Goal: Task Accomplishment & Management: Manage account settings

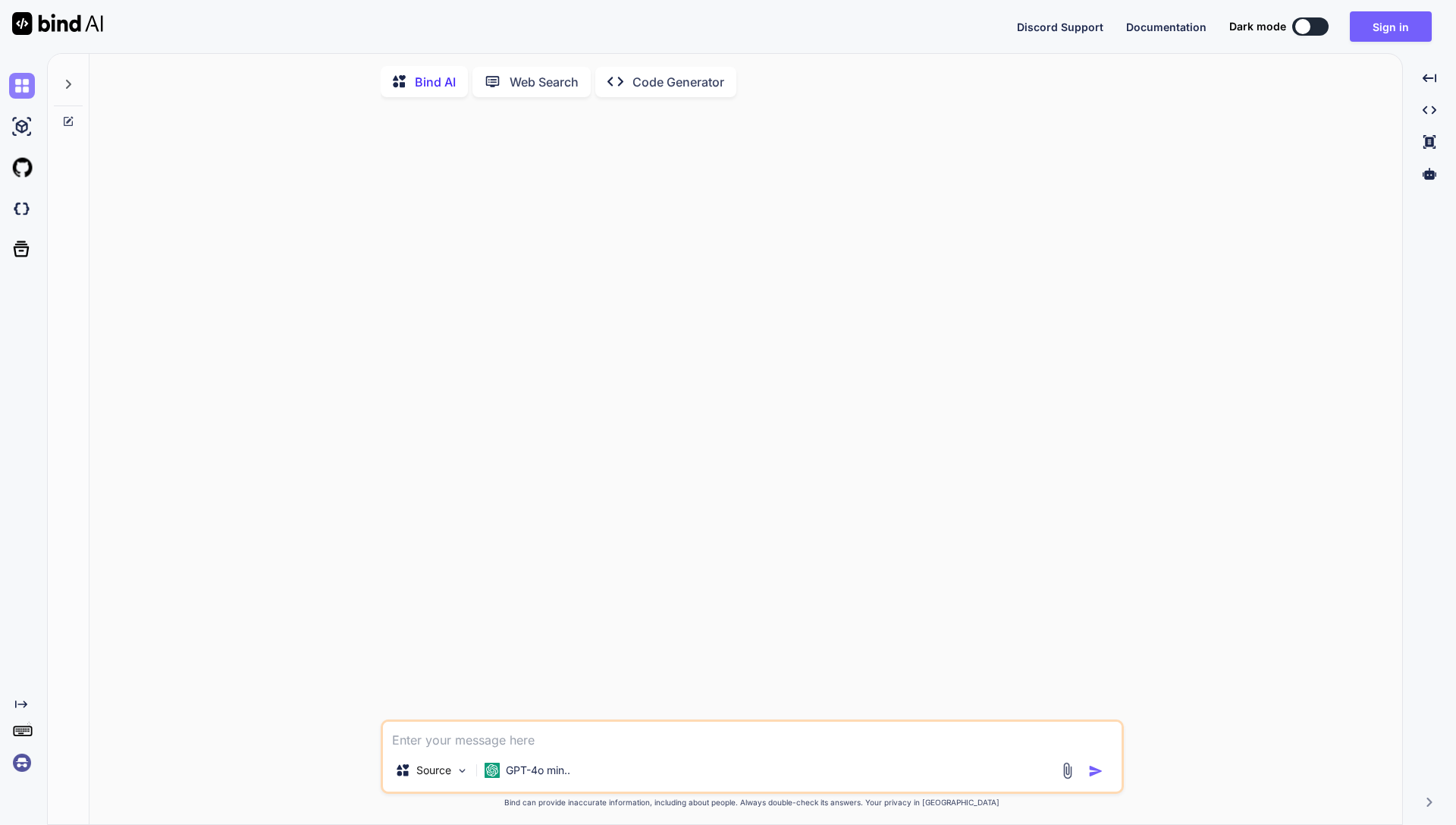
click at [17, 88] on img at bounding box center [22, 86] width 26 height 26
type textarea "x"
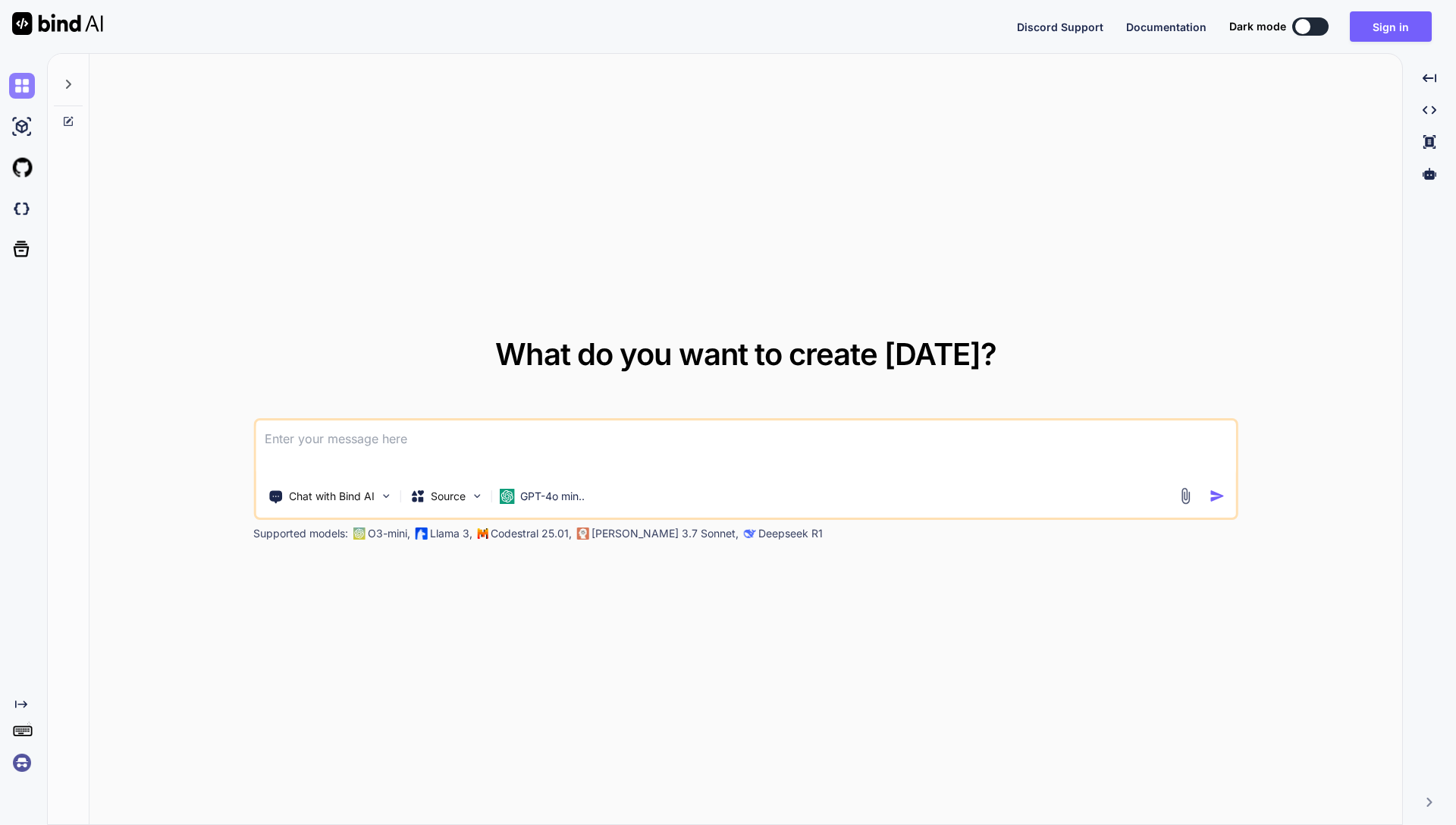
click at [17, 88] on img at bounding box center [22, 86] width 26 height 26
click at [321, 467] on textarea at bounding box center [746, 448] width 981 height 56
click at [335, 494] on p "Chat with Bind AI" at bounding box center [332, 496] width 86 height 15
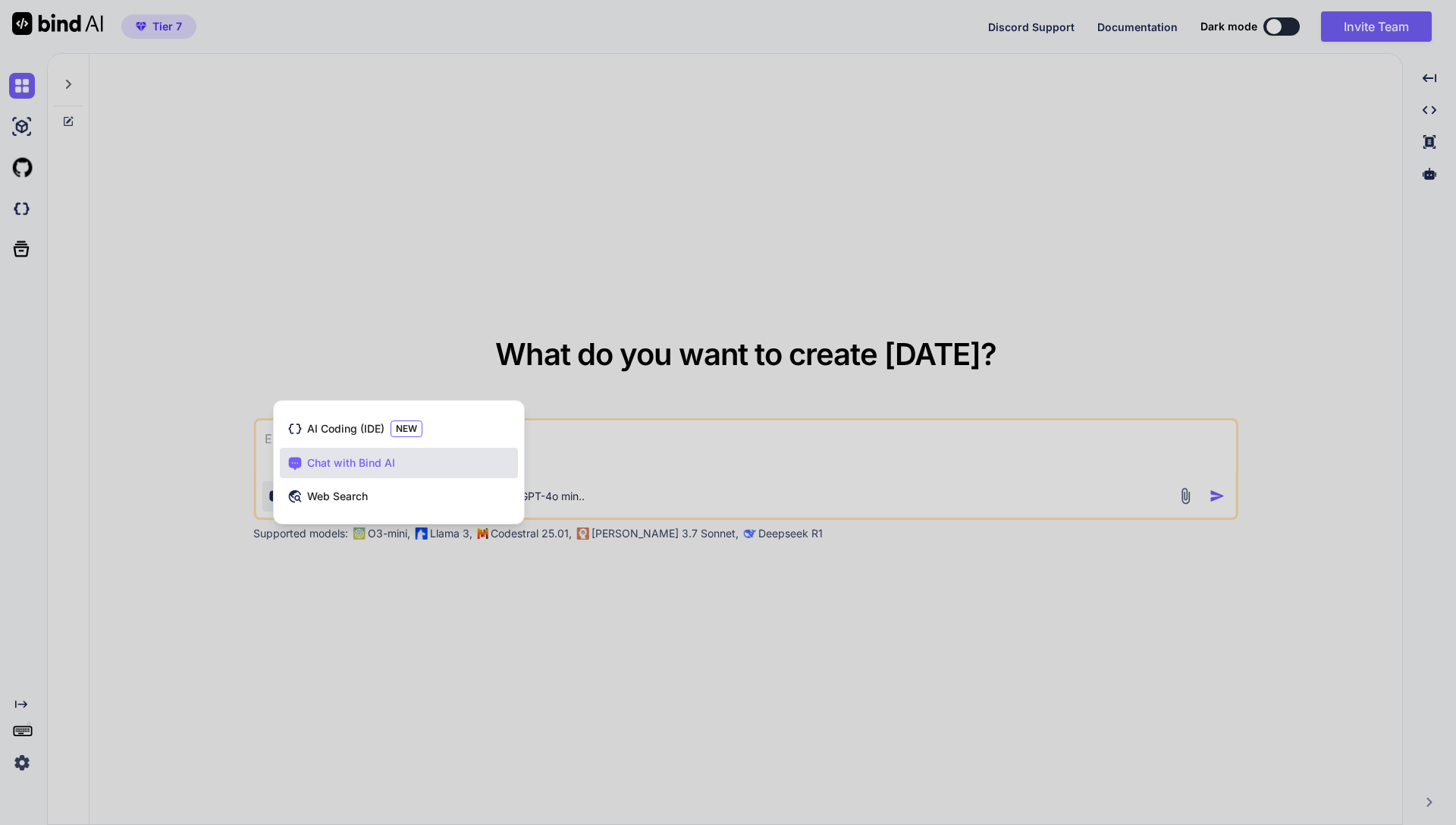
click at [339, 295] on div at bounding box center [728, 412] width 1456 height 825
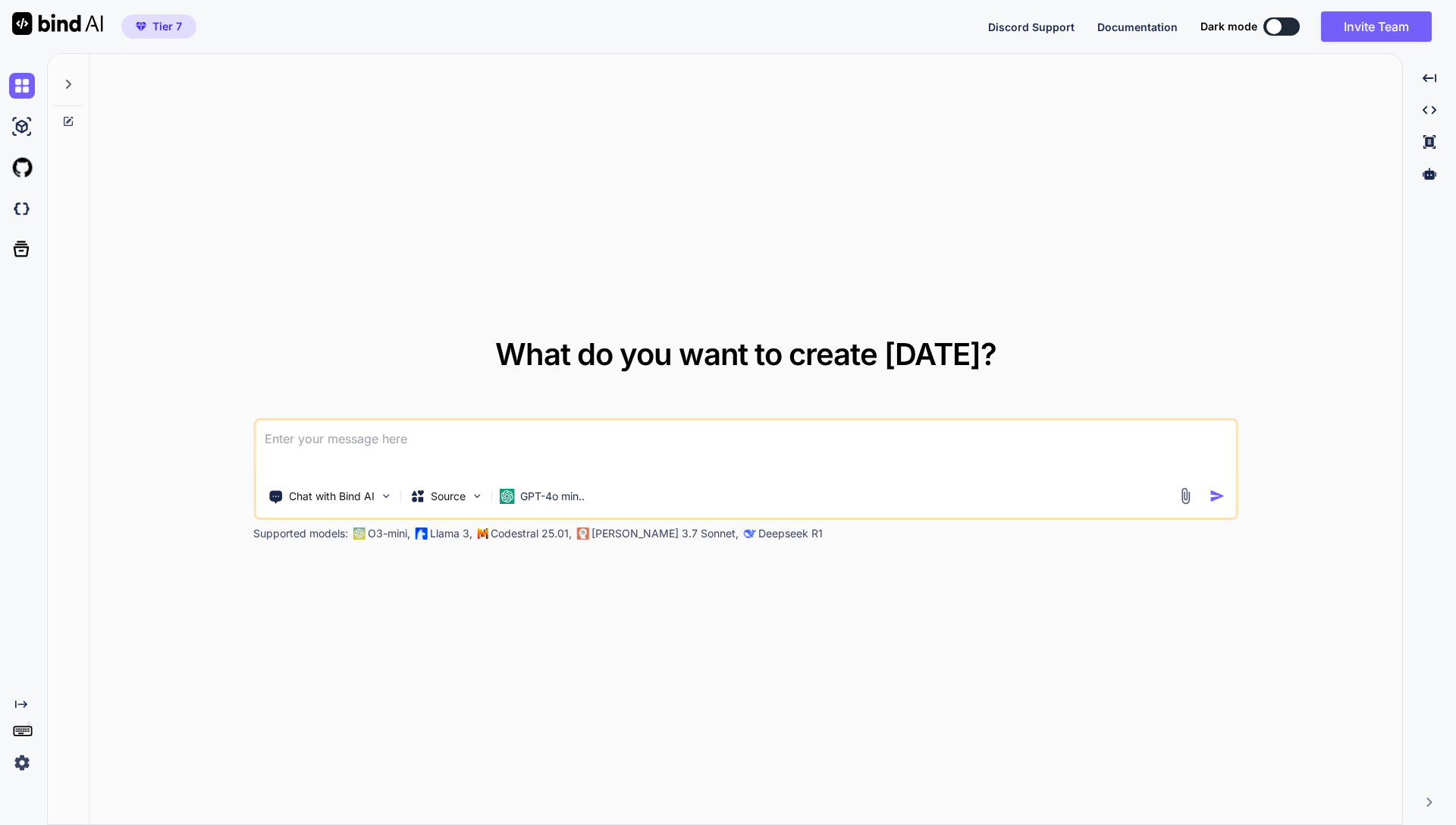
click at [69, 77] on div at bounding box center [68, 80] width 29 height 52
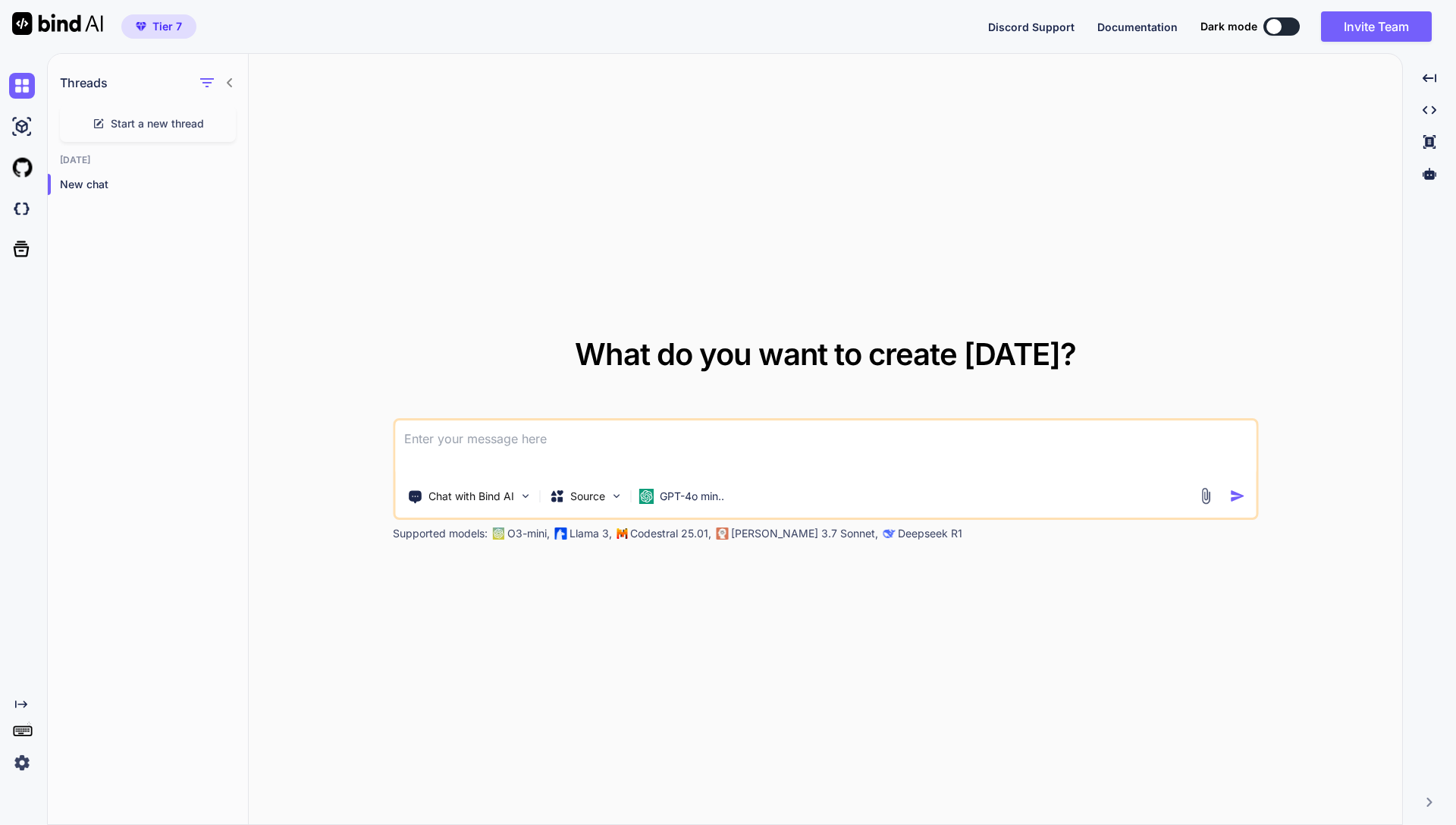
click at [18, 764] on img at bounding box center [22, 762] width 26 height 26
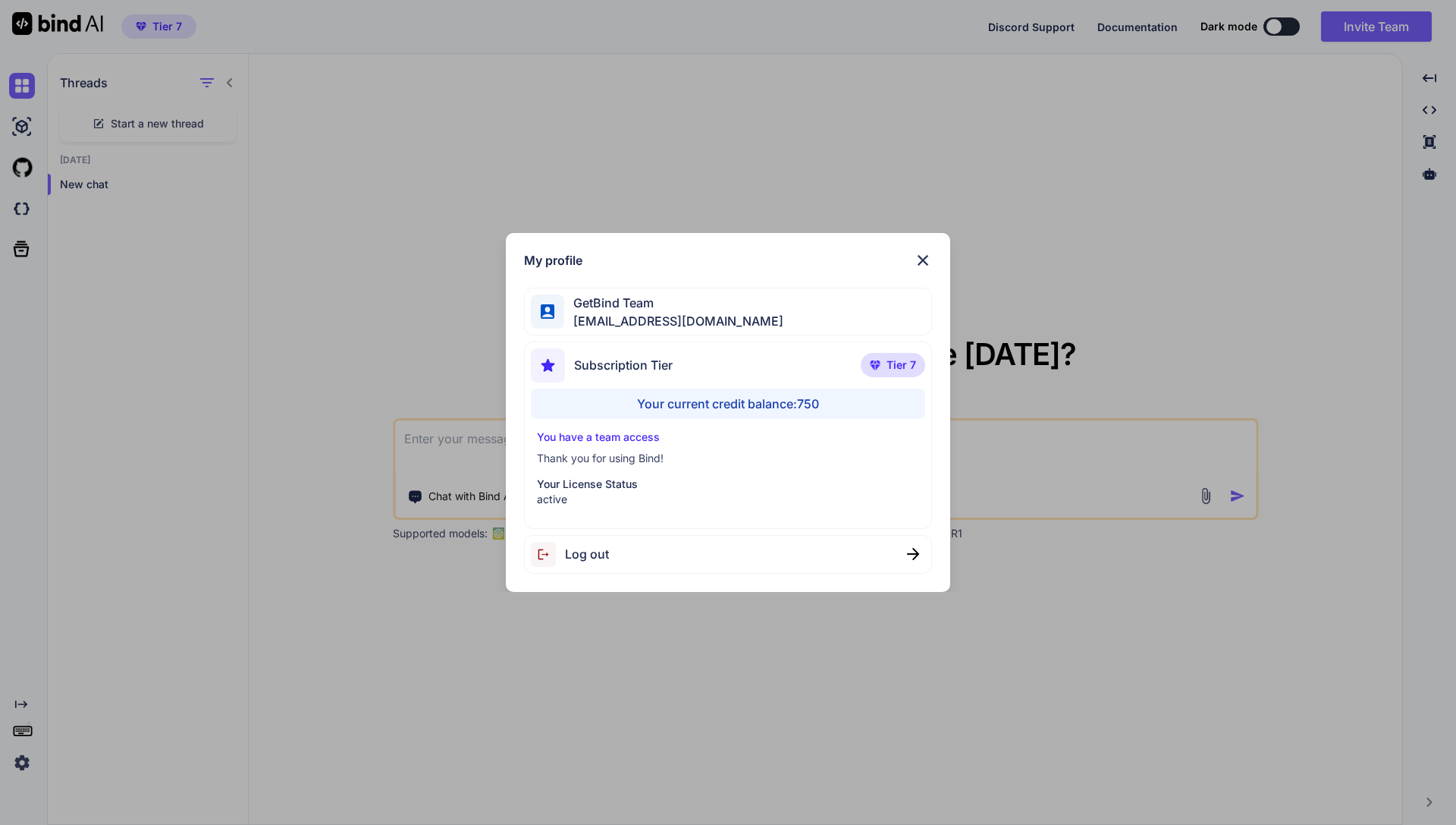
click at [332, 168] on div "My profile GetBind Team [EMAIL_ADDRESS][DOMAIN_NAME] Subscription Tier Tier 7 Y…" at bounding box center [728, 412] width 1456 height 825
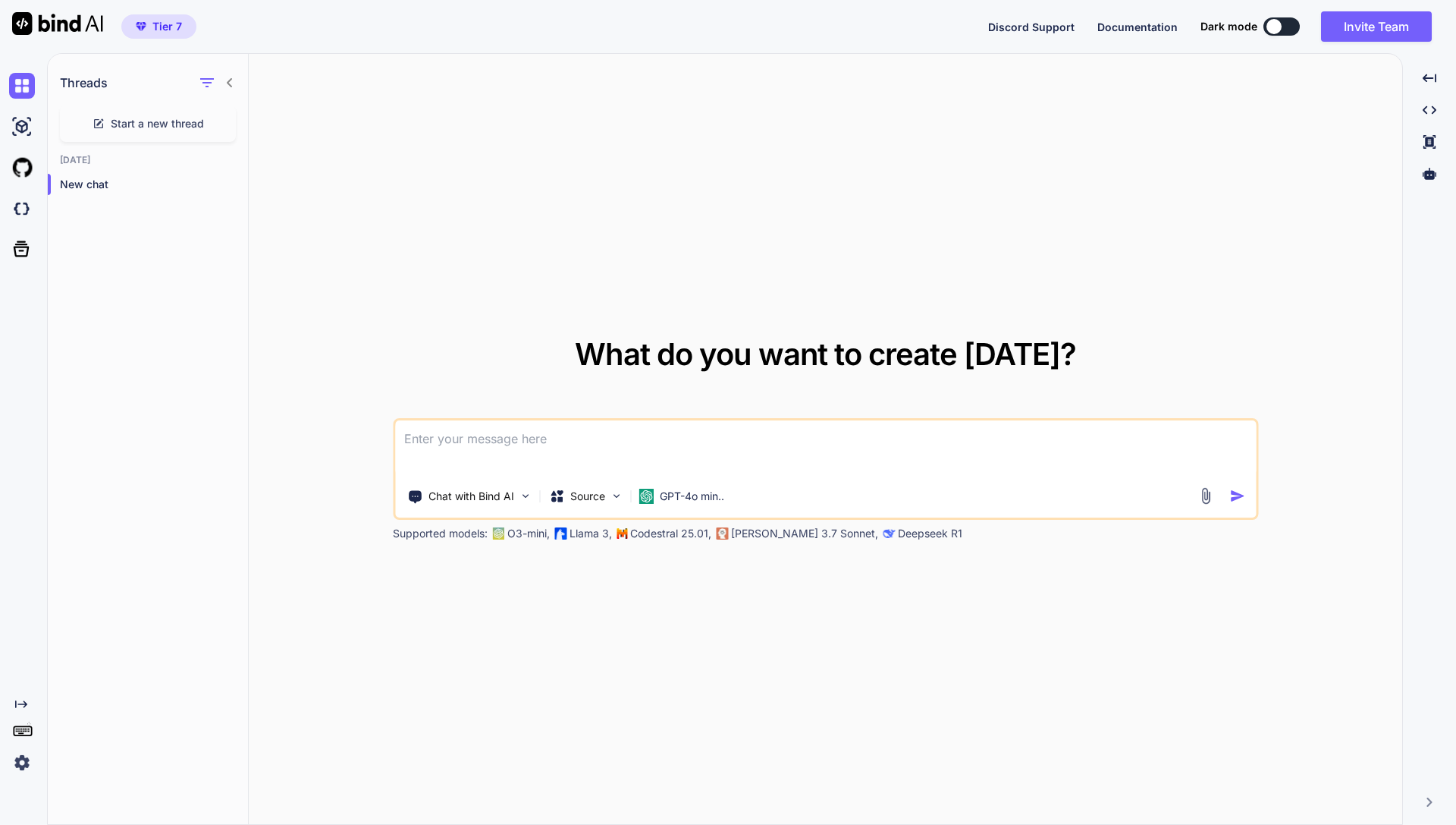
click at [332, 166] on div "What do you want to create [DATE]? Chat with Bind AI Source GPT-4o min.. Suppor…" at bounding box center [826, 440] width 1154 height 772
click at [24, 704] on icon "Created with Pixso." at bounding box center [21, 703] width 12 height 12
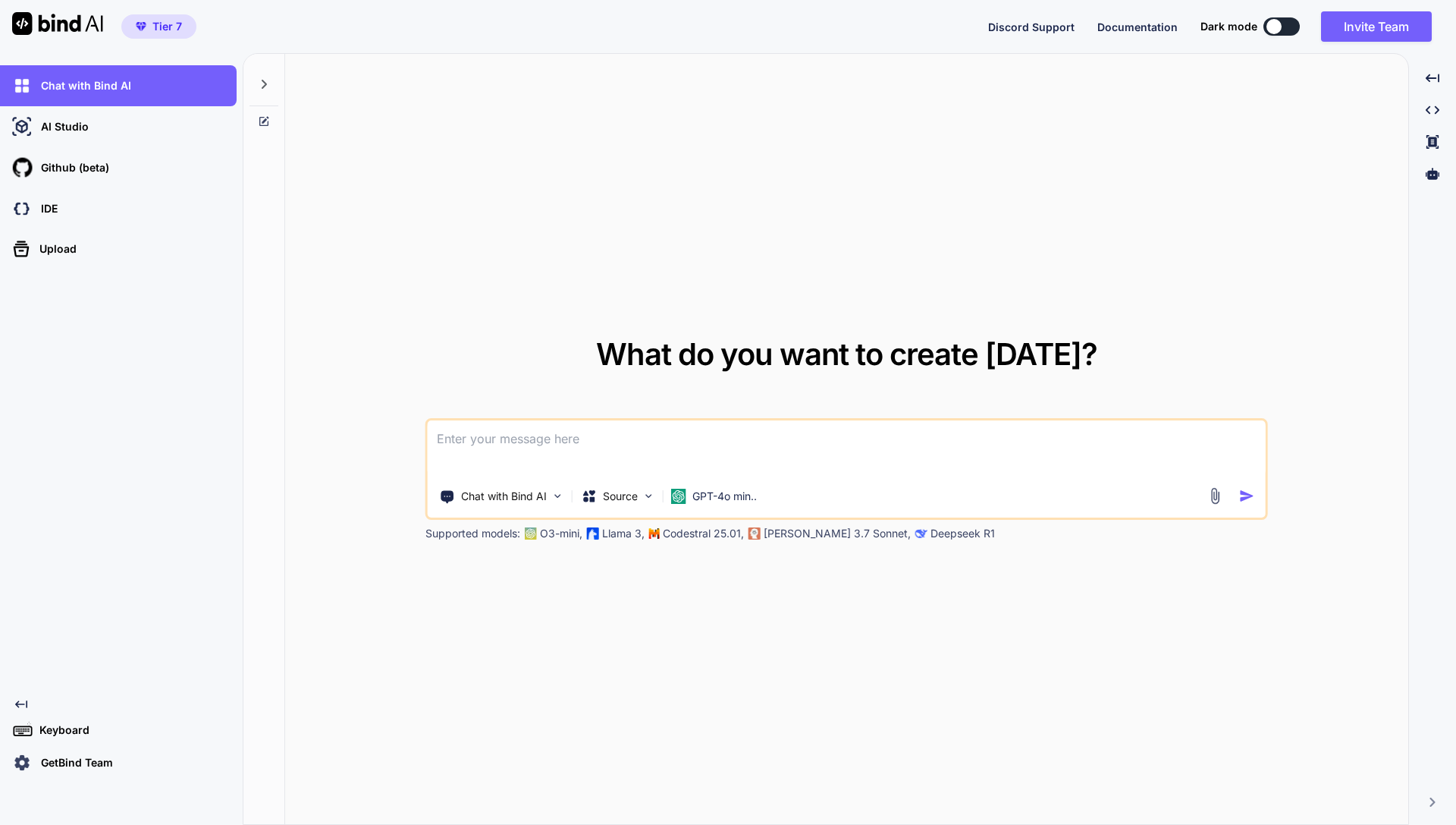
click at [47, 769] on p "GetBind Team" at bounding box center [74, 762] width 78 height 15
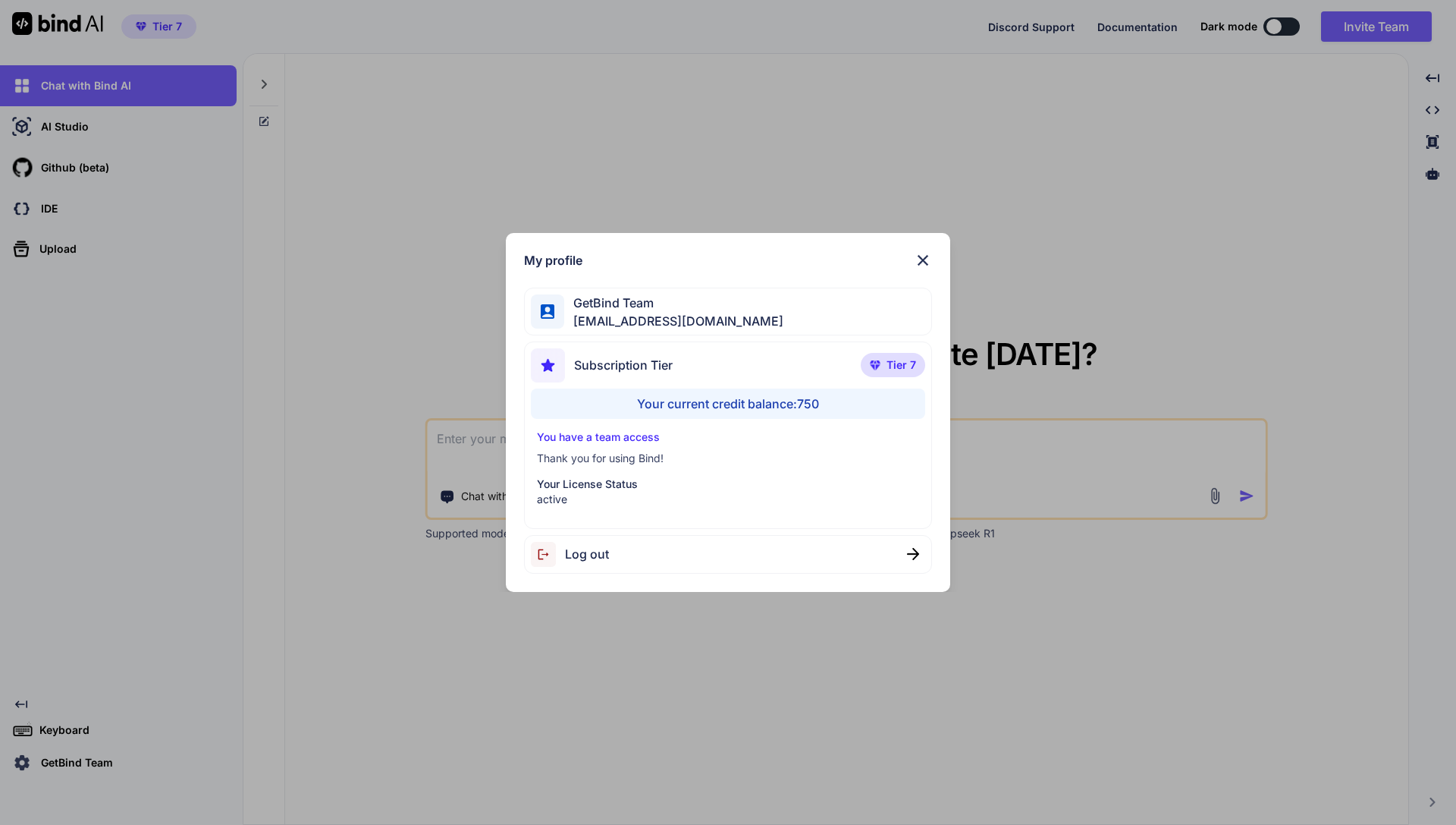
click at [776, 396] on div "Your current credit balance: 750" at bounding box center [729, 404] width 395 height 30
click at [772, 406] on div "Your current credit balance: 750" at bounding box center [729, 404] width 395 height 30
click at [765, 410] on div "Your current credit balance: 750" at bounding box center [729, 404] width 395 height 30
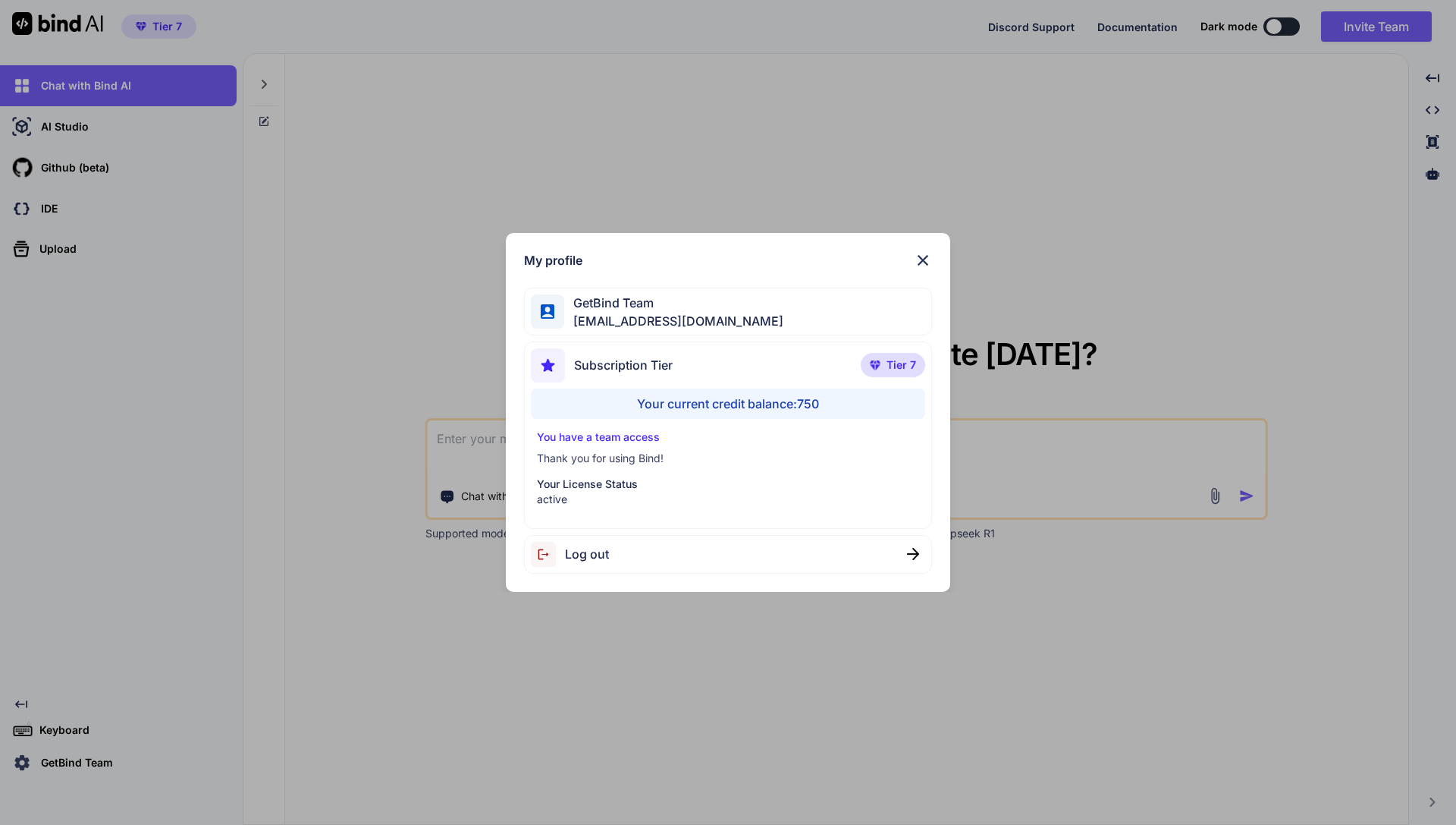
click at [727, 194] on div "My profile GetBind Team [EMAIL_ADDRESS][DOMAIN_NAME] Subscription Tier Tier 7 Y…" at bounding box center [728, 412] width 1456 height 825
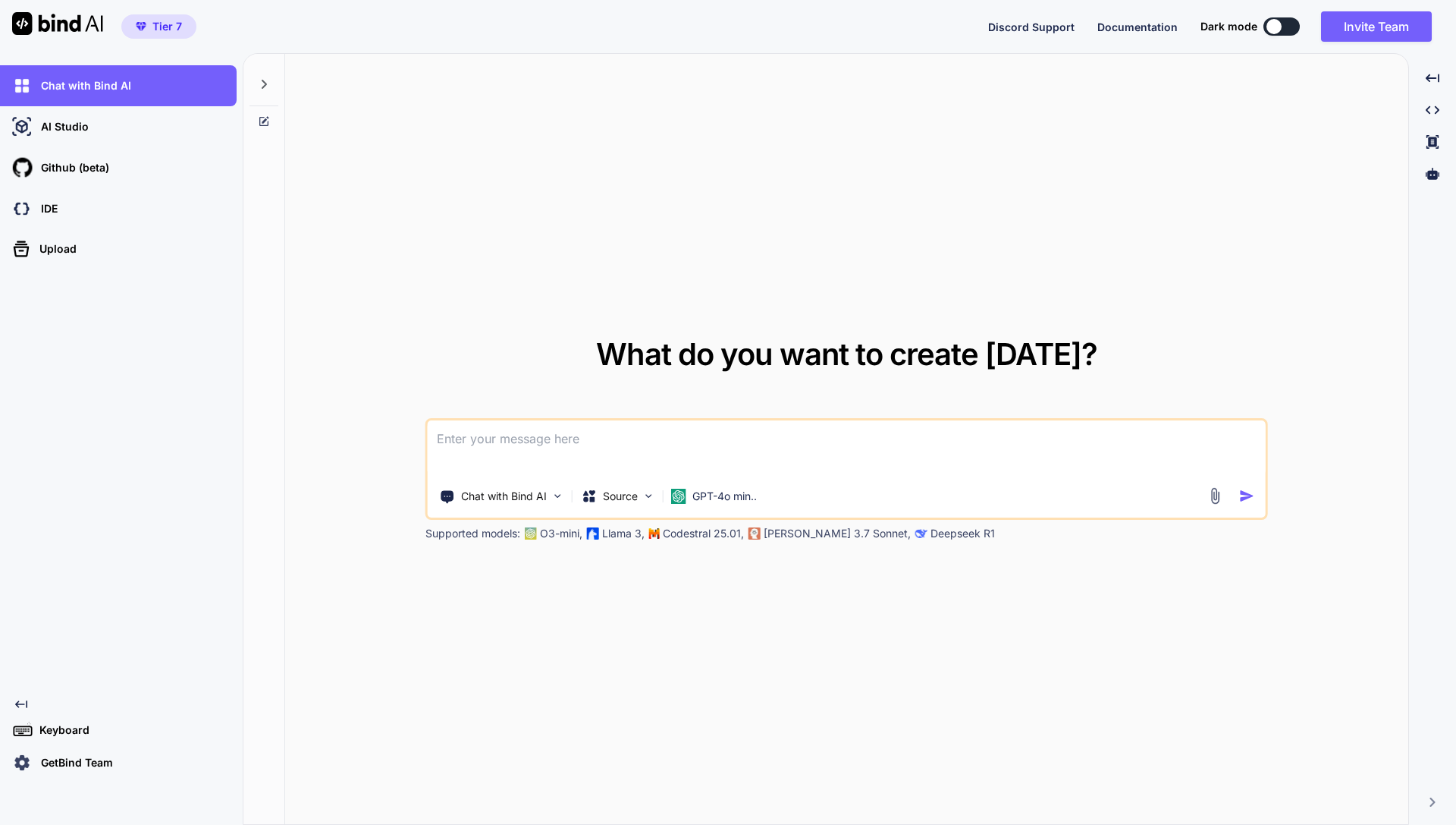
click at [78, 776] on div "Chat with Bind AI AI Studio My threads Github (beta) IDE Upload Created with Pi…" at bounding box center [121, 439] width 242 height 772
click at [78, 769] on p "GetBind Team" at bounding box center [74, 762] width 78 height 15
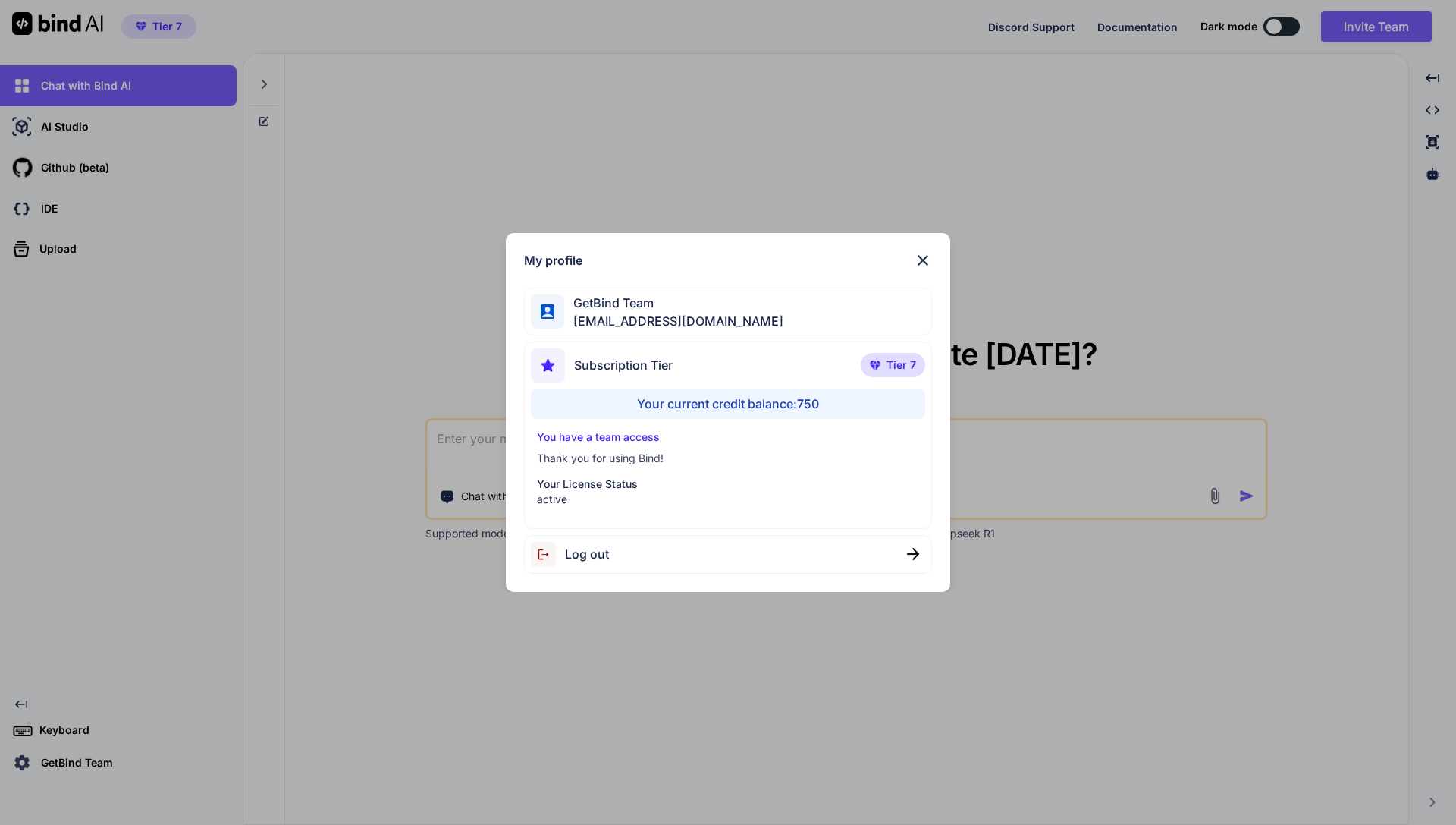
click at [742, 397] on div "Your current credit balance: 750" at bounding box center [729, 404] width 395 height 30
copy div "Your current credit balance: 750"
click at [922, 247] on div "My profile GetBind Team [EMAIL_ADDRESS][DOMAIN_NAME] Subscription Tier Tier 7 Y…" at bounding box center [728, 412] width 445 height 359
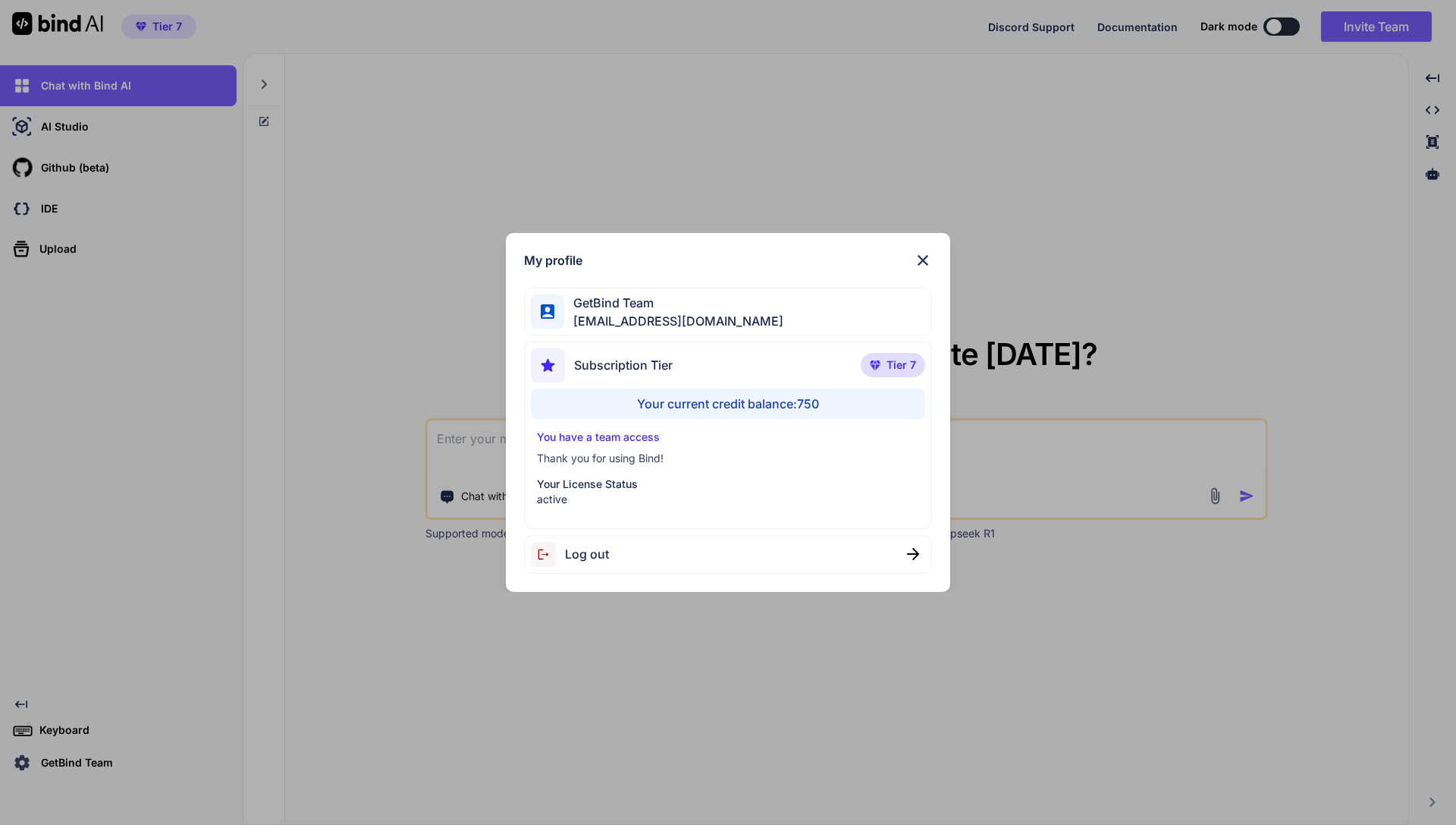
click at [915, 259] on img at bounding box center [923, 259] width 18 height 18
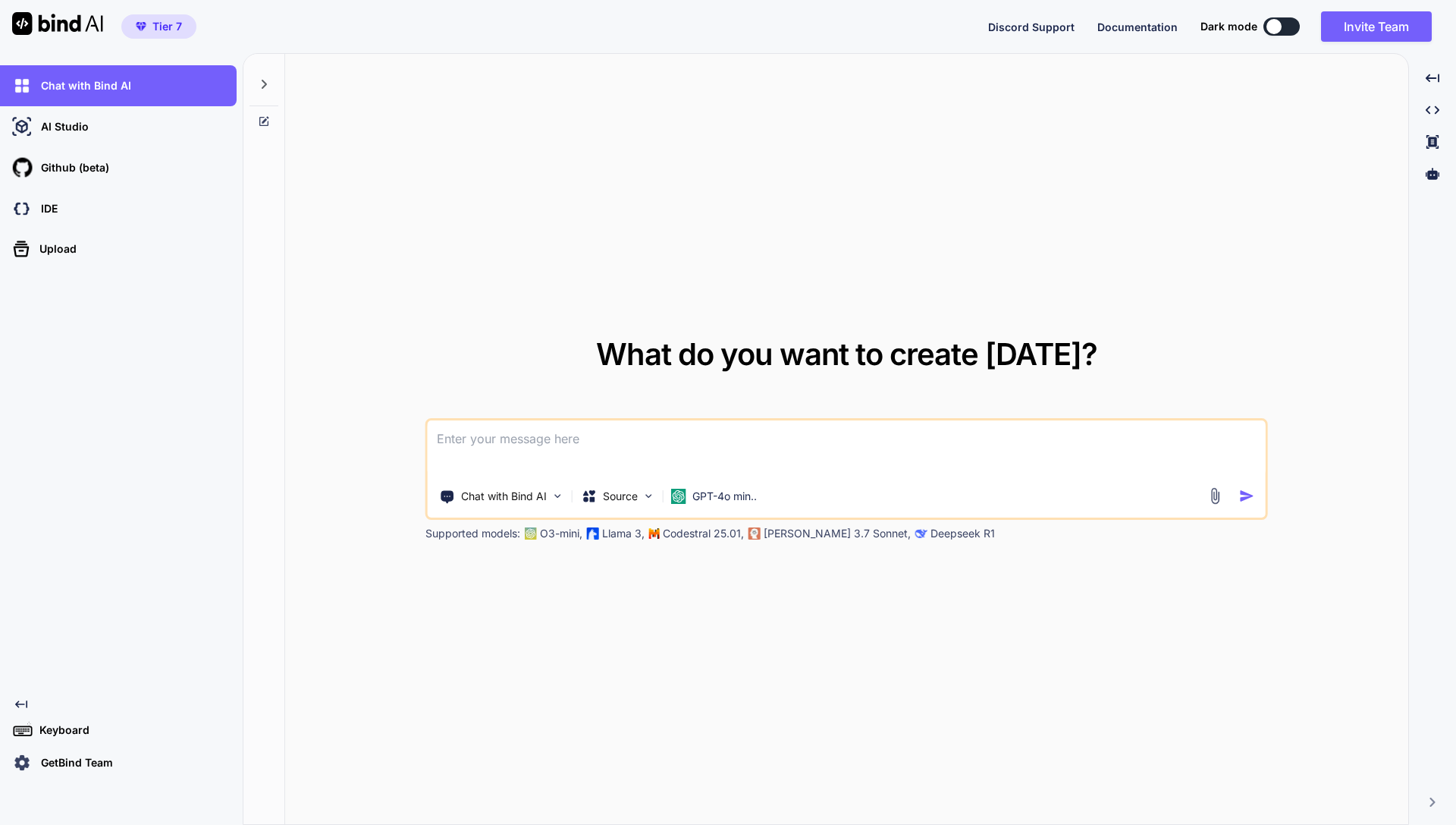
click at [1264, 27] on button at bounding box center [1282, 26] width 36 height 18
click at [1271, 27] on div at bounding box center [1274, 27] width 15 height 15
